Goal: Contribute content

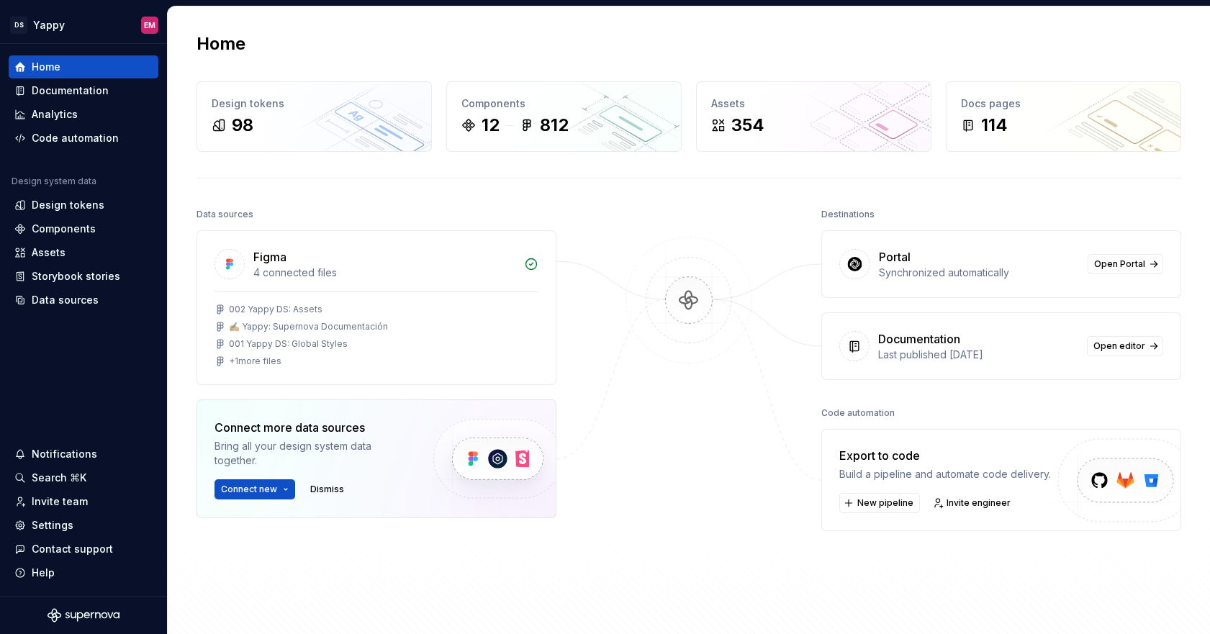
click at [572, 213] on div "Data sources Figma 4 connected files 002 Yappy DS: Assets ✍🏼 Yappy: Supernova D…" at bounding box center [689, 425] width 985 height 443
click at [61, 25] on html "DS Yappy EM Home Documentation Analytics Code automation Design system data Des…" at bounding box center [605, 317] width 1210 height 634
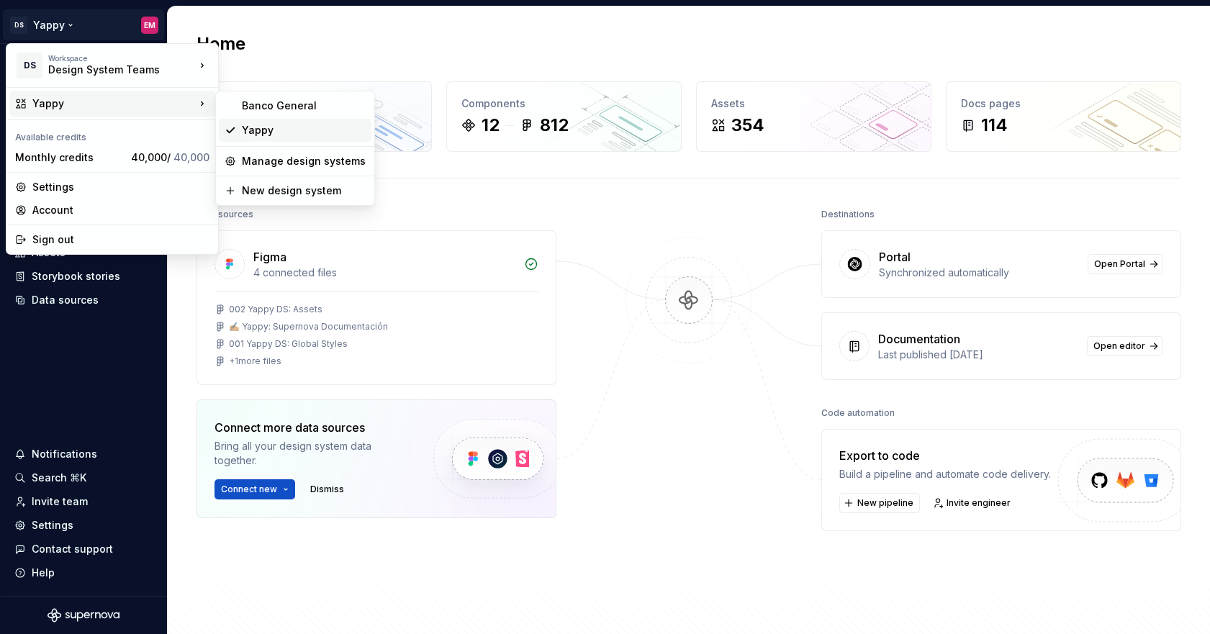
click at [294, 135] on div "Yappy" at bounding box center [304, 130] width 124 height 14
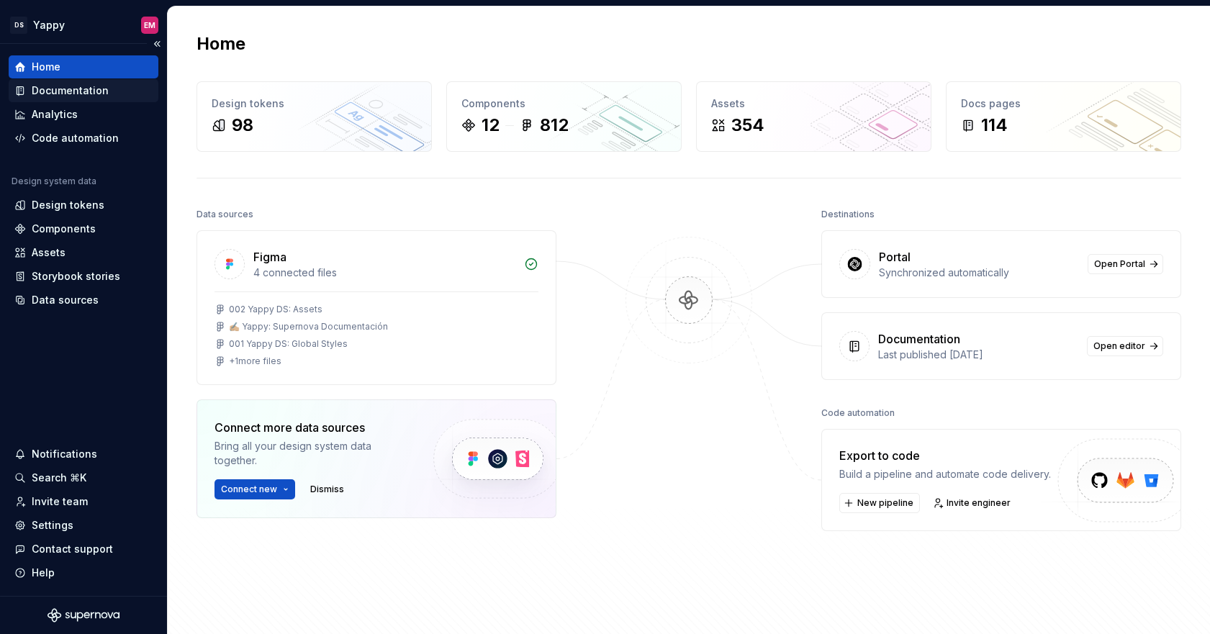
click at [73, 100] on div "Documentation" at bounding box center [84, 90] width 150 height 23
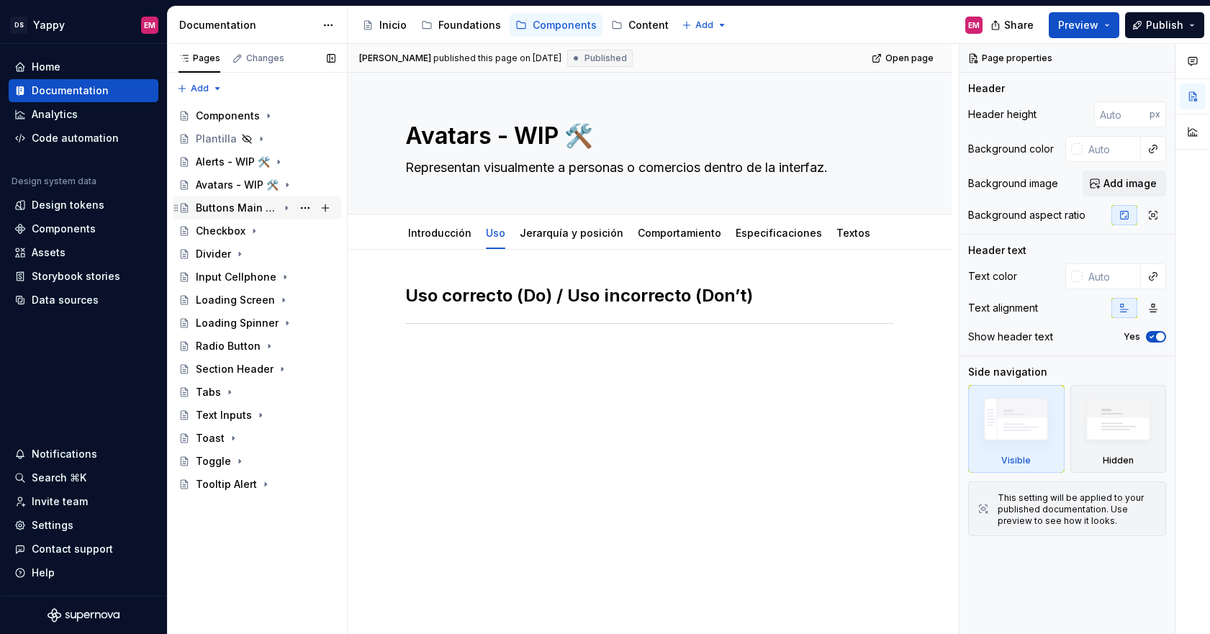
click at [237, 207] on div "Buttons Main - WIP 🛠️" at bounding box center [237, 208] width 82 height 14
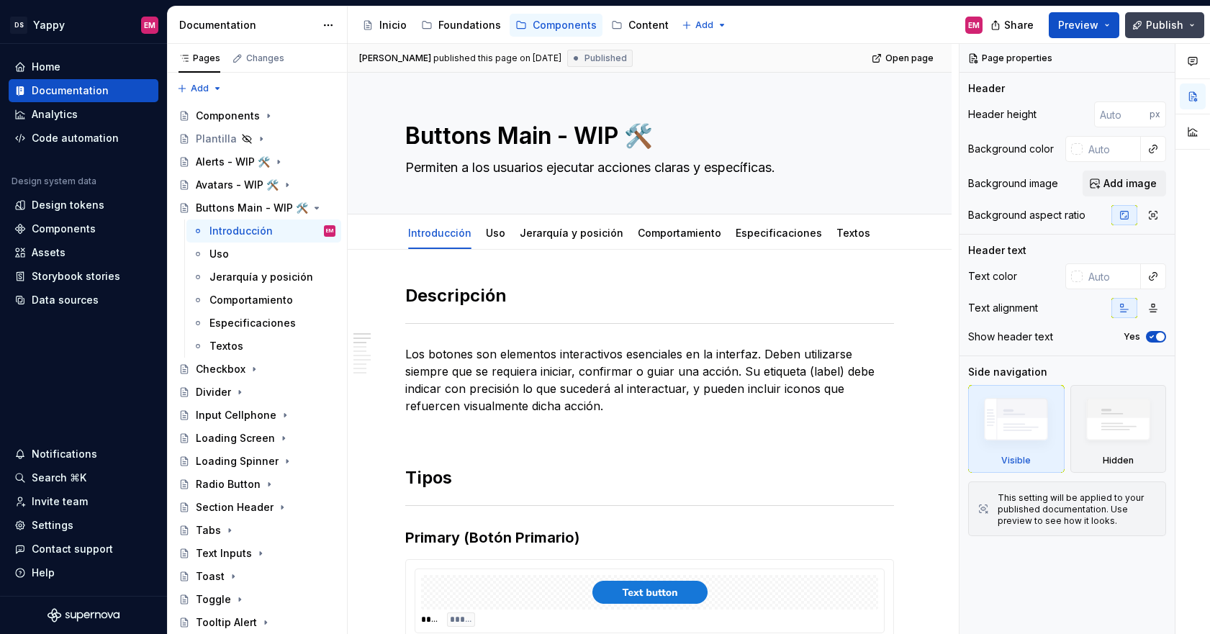
click at [1144, 29] on button "Publish" at bounding box center [1164, 25] width 79 height 26
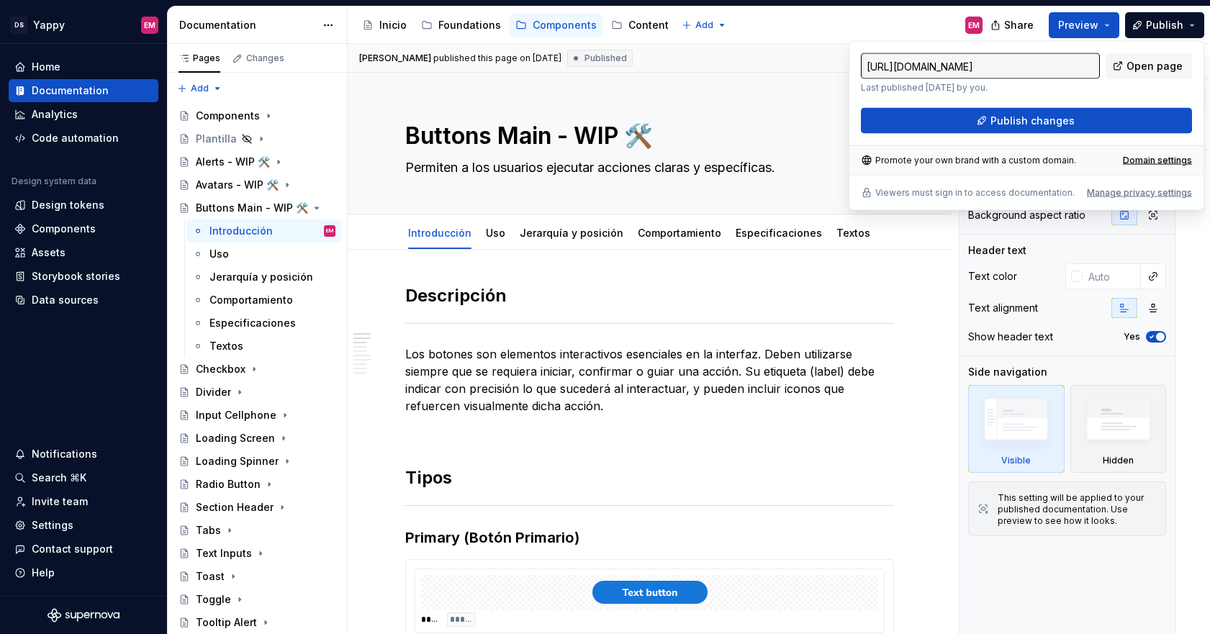
click at [934, 136] on div "https://yappy-design.supernova-docs.io/latest/components/buttons-main-wip/intro…" at bounding box center [1027, 126] width 356 height 170
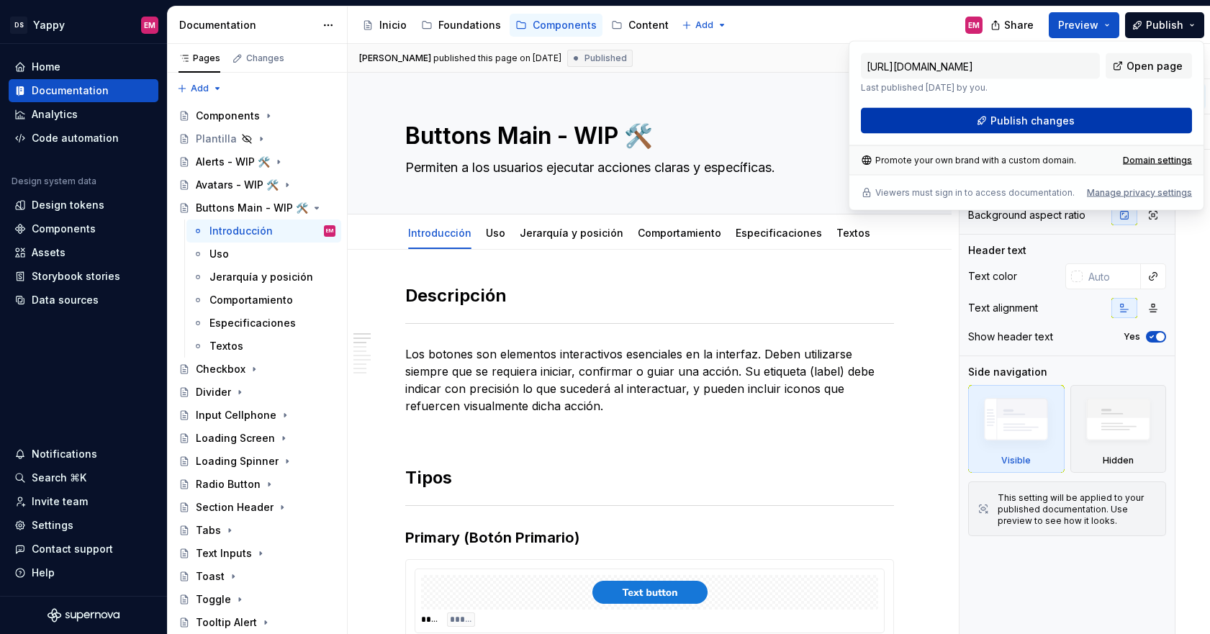
click at [934, 125] on button "Publish changes" at bounding box center [1026, 121] width 331 height 26
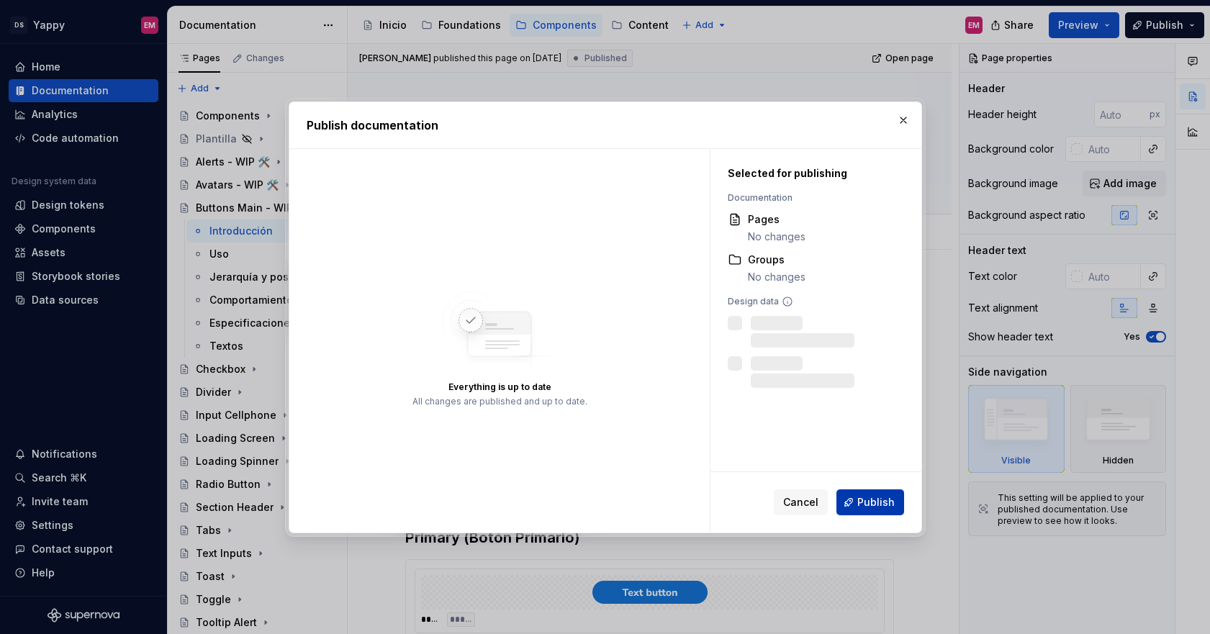
click at [870, 509] on span "Publish" at bounding box center [875, 502] width 37 height 14
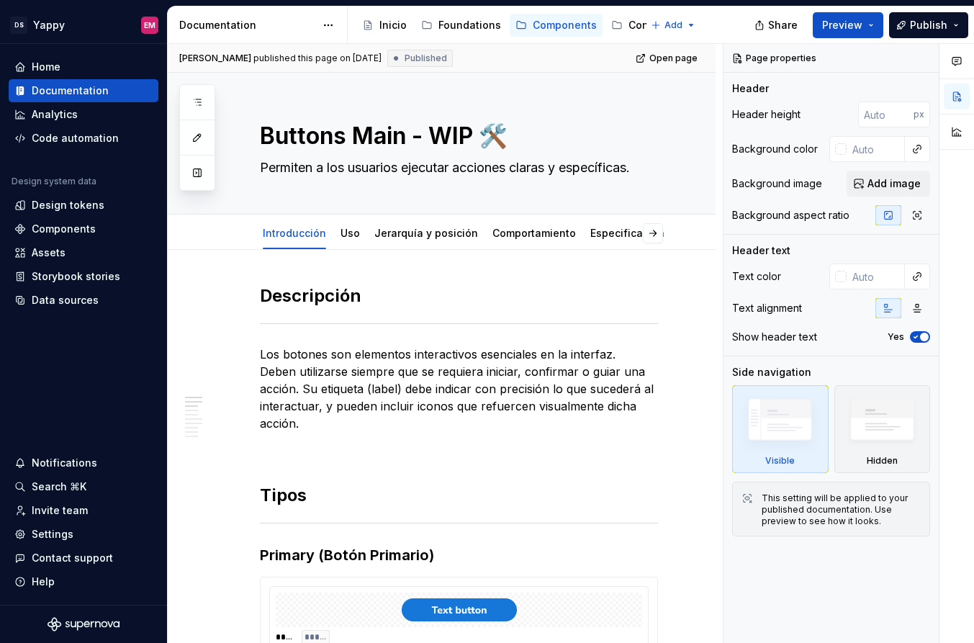
type textarea "*"
